Goal: Go to known website: Access a specific website the user already knows

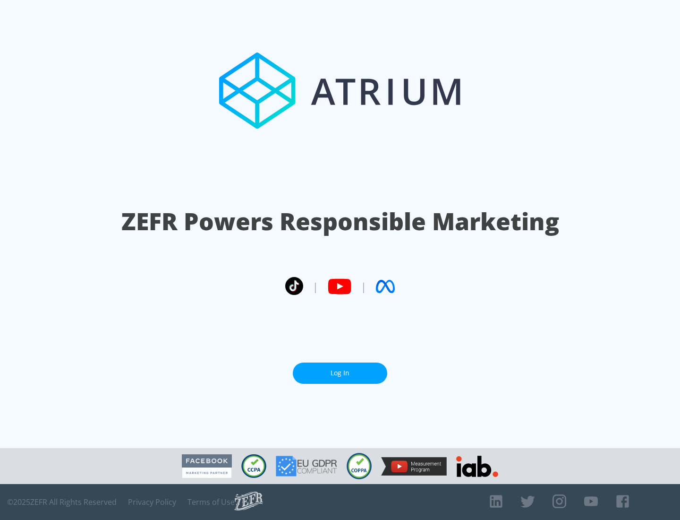
click at [340, 369] on link "Log In" at bounding box center [340, 372] width 95 height 21
